Goal: Check status: Check status

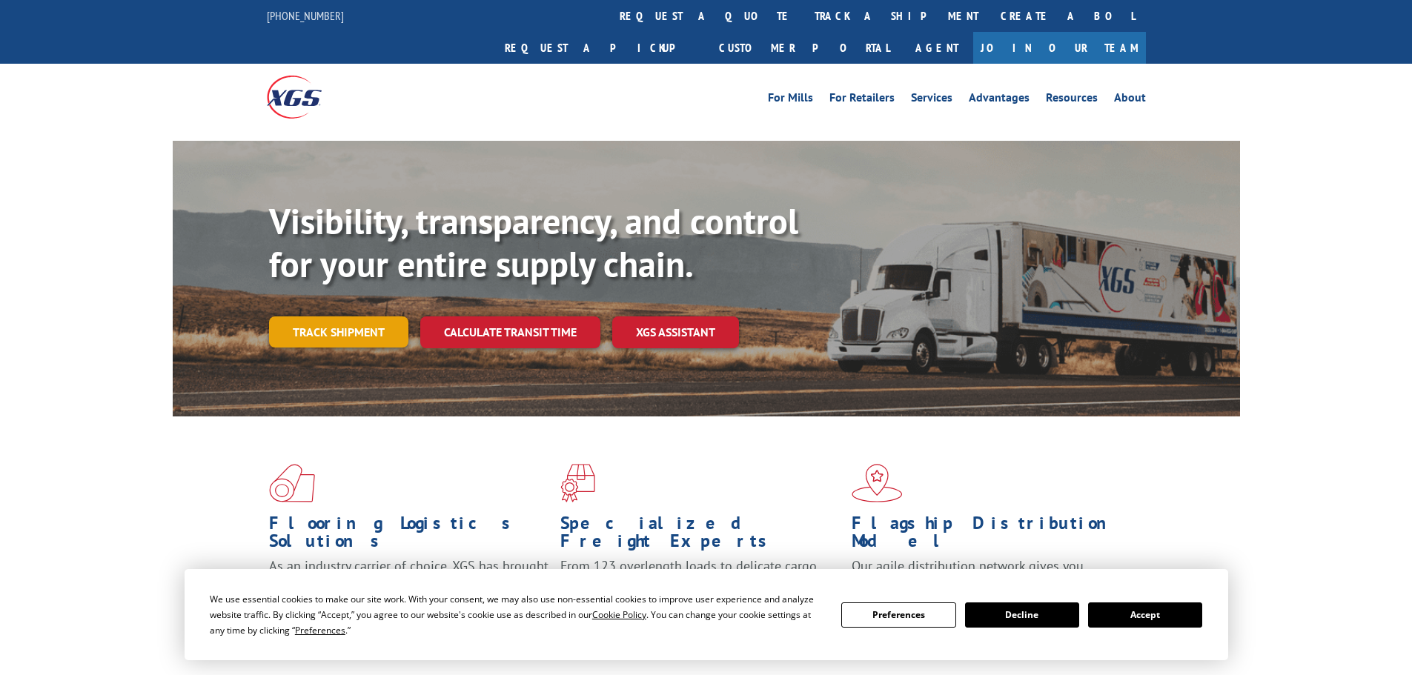
click at [352, 316] on link "Track shipment" at bounding box center [338, 331] width 139 height 31
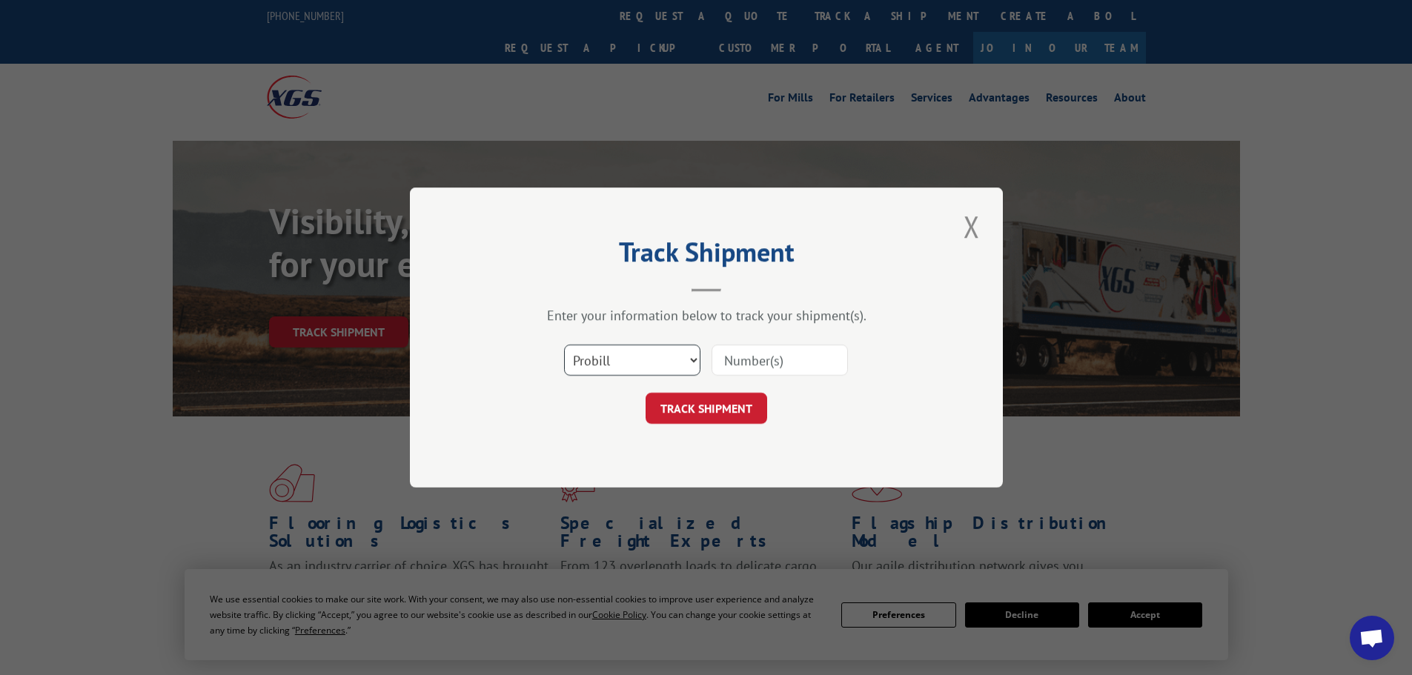
click at [648, 357] on select "Select category... Probill BOL PO" at bounding box center [632, 360] width 136 height 31
select select "bol"
click at [564, 345] on select "Select category... Probill BOL PO" at bounding box center [632, 360] width 136 height 31
click at [760, 353] on input at bounding box center [780, 360] width 136 height 31
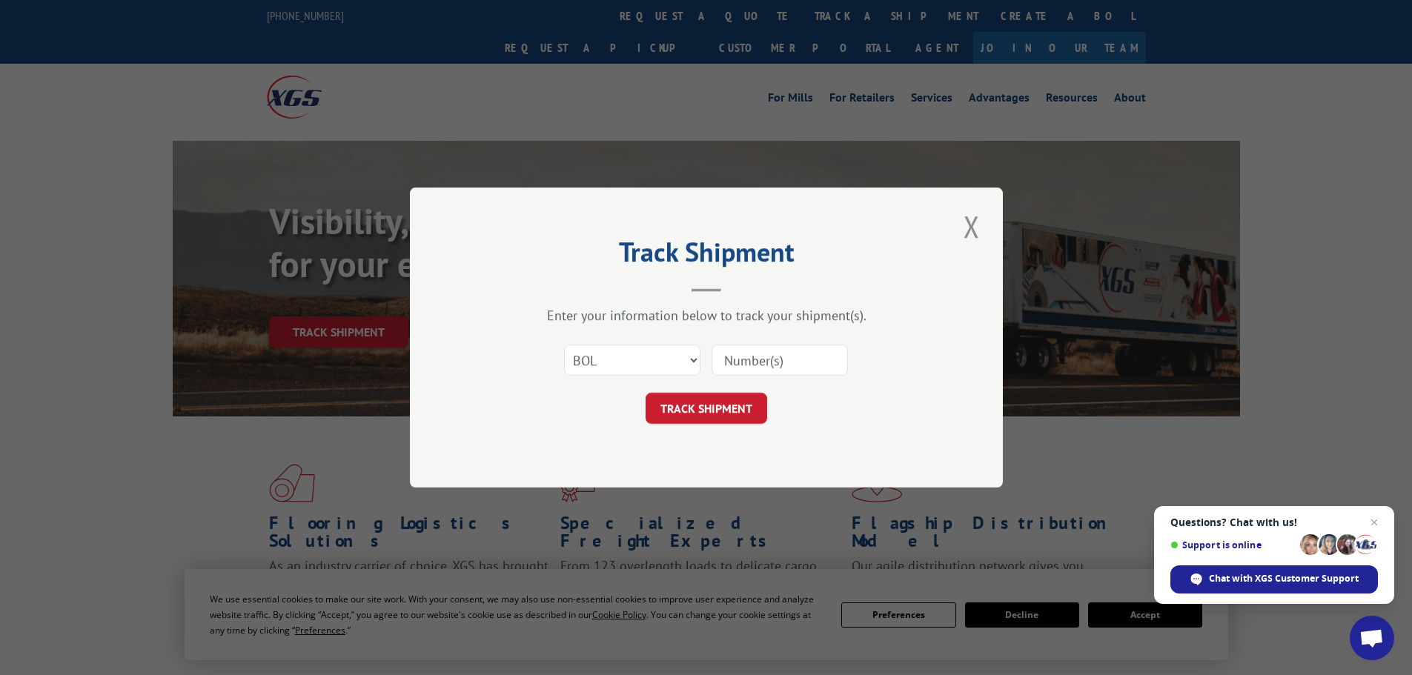
paste input "AA04874681"
type input "AA04874681"
click at [723, 392] on form "Select category... Probill BOL PO AA04874681 TRACK SHIPMENT" at bounding box center [706, 380] width 445 height 88
click at [725, 416] on button "TRACK SHIPMENT" at bounding box center [707, 408] width 122 height 31
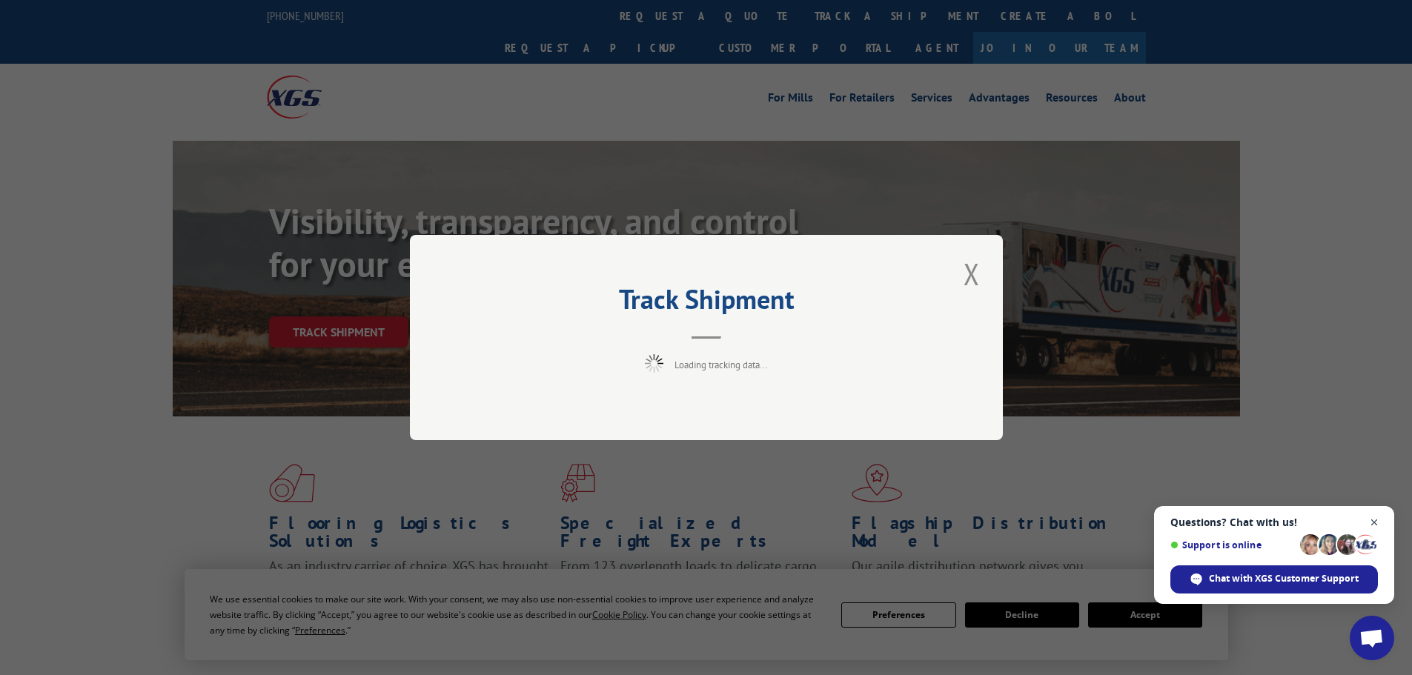
click at [1376, 522] on span "Open chat" at bounding box center [1374, 523] width 19 height 19
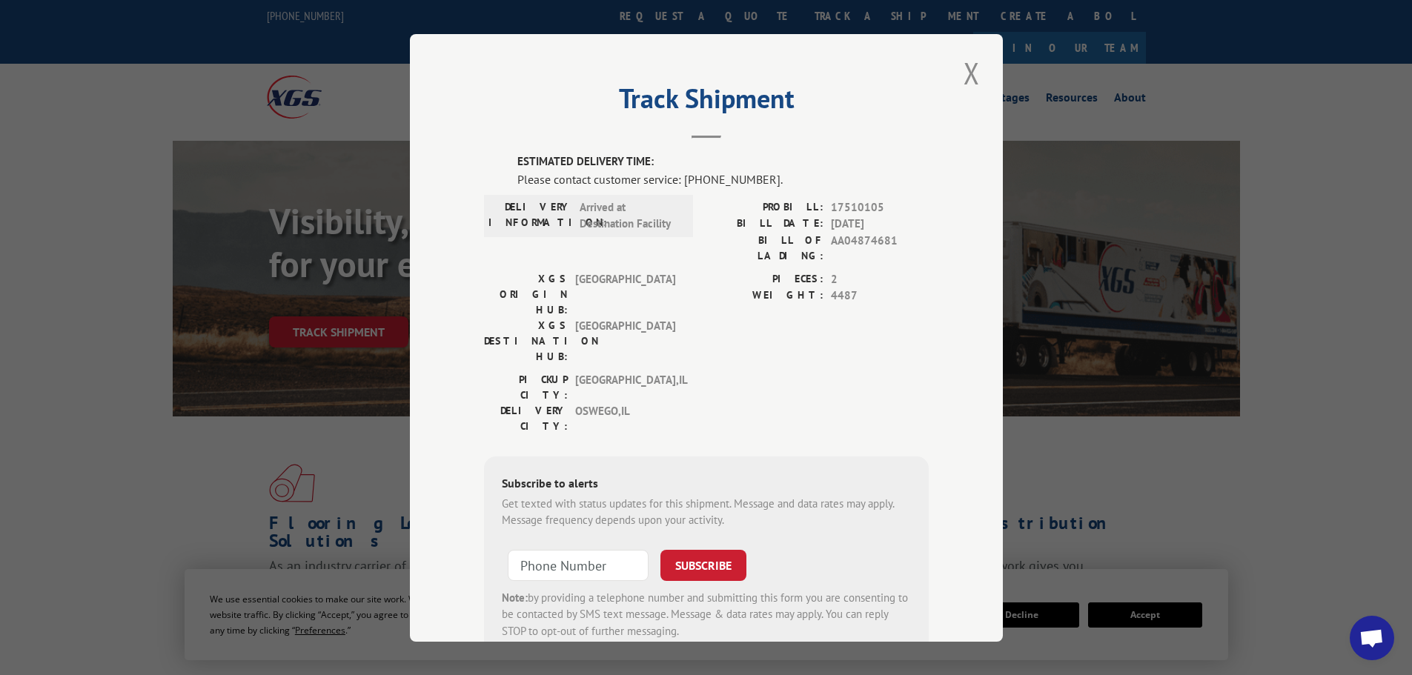
click at [949, 76] on div "Track Shipment ESTIMATED DELIVERY TIME: Please contact customer service: [PHONE…" at bounding box center [706, 338] width 593 height 608
click at [966, 74] on button "Close modal" at bounding box center [971, 73] width 25 height 41
